Goal: Task Accomplishment & Management: Use online tool/utility

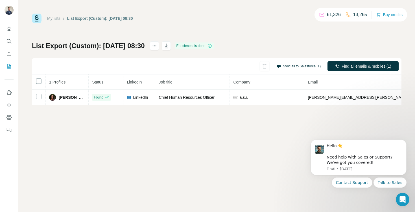
click at [302, 64] on button "Sync all to Salesforce (1)" at bounding box center [299, 66] width 52 height 8
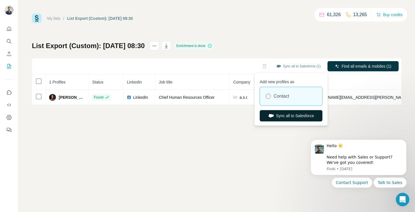
click at [280, 118] on button "Sync all to Salesforce" at bounding box center [291, 115] width 63 height 11
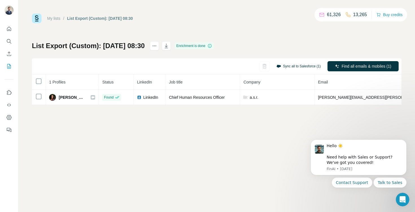
click at [293, 66] on button "Sync all to Salesforce (1)" at bounding box center [299, 66] width 52 height 8
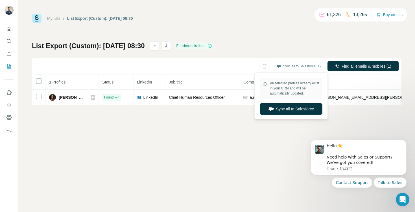
click at [280, 42] on div "List Export (Custom): 06/10/2025 08:30 Enrichment is done Sync all to Salesforc…" at bounding box center [217, 73] width 370 height 64
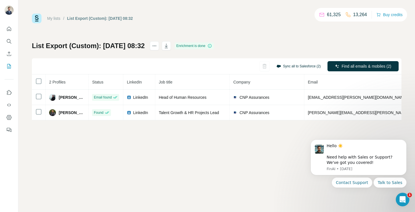
click at [297, 65] on button "Sync all to Salesforce (2)" at bounding box center [299, 66] width 52 height 8
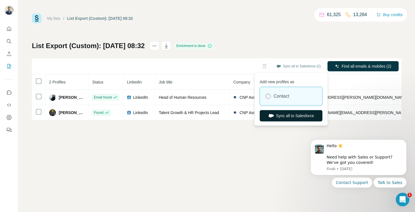
click at [284, 114] on button "Sync all to Salesforce" at bounding box center [291, 115] width 63 height 11
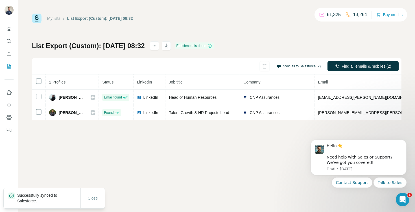
click at [306, 64] on button "Sync all to Salesforce (2)" at bounding box center [299, 66] width 52 height 8
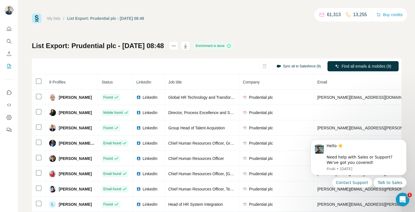
click at [290, 67] on button "Sync all to Salesforce (9)" at bounding box center [299, 66] width 52 height 8
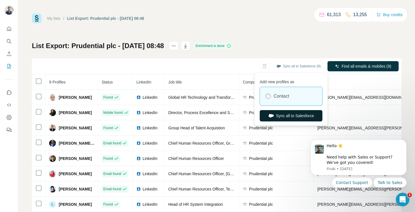
click at [280, 114] on button "Sync all to Salesforce" at bounding box center [291, 115] width 63 height 11
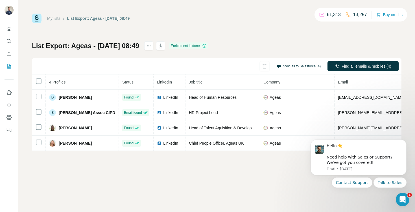
click at [293, 67] on button "Sync all to Salesforce (4)" at bounding box center [299, 66] width 52 height 8
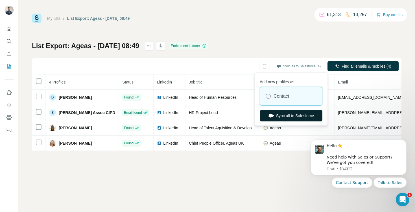
click at [280, 119] on button "Sync all to Salesforce" at bounding box center [291, 115] width 63 height 11
